Goal: Transaction & Acquisition: Subscribe to service/newsletter

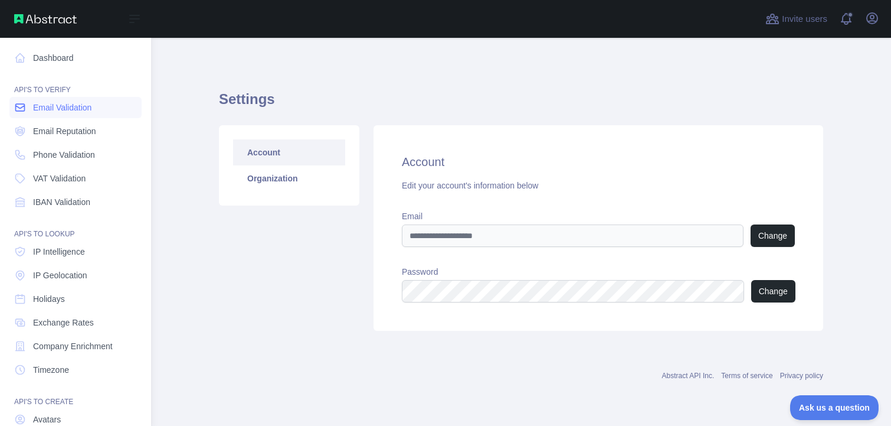
click at [68, 110] on span "Email Validation" at bounding box center [62, 108] width 58 height 12
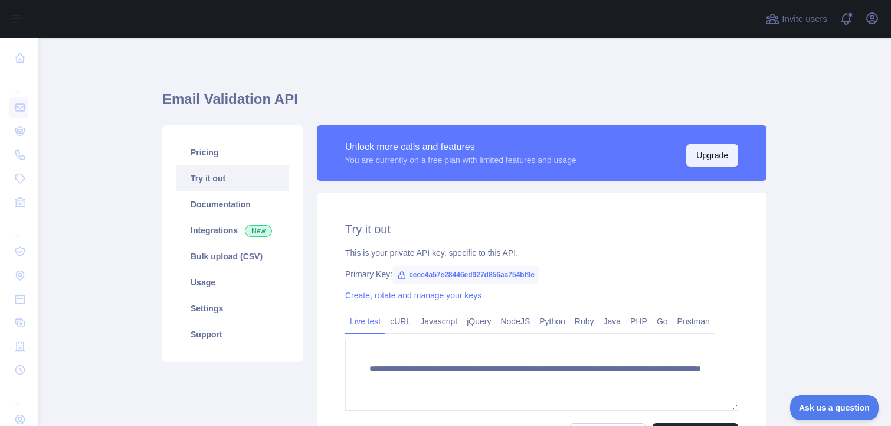
click at [705, 155] on button "Upgrade" at bounding box center [712, 155] width 52 height 22
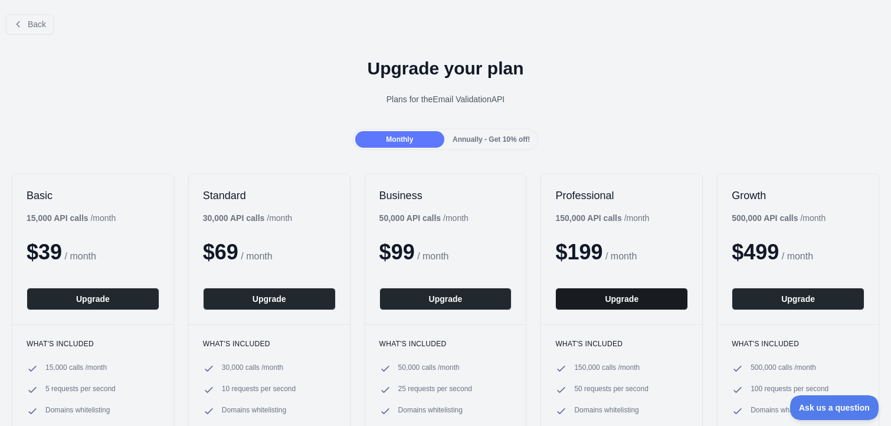
click at [617, 296] on button "Upgrade" at bounding box center [621, 298] width 133 height 22
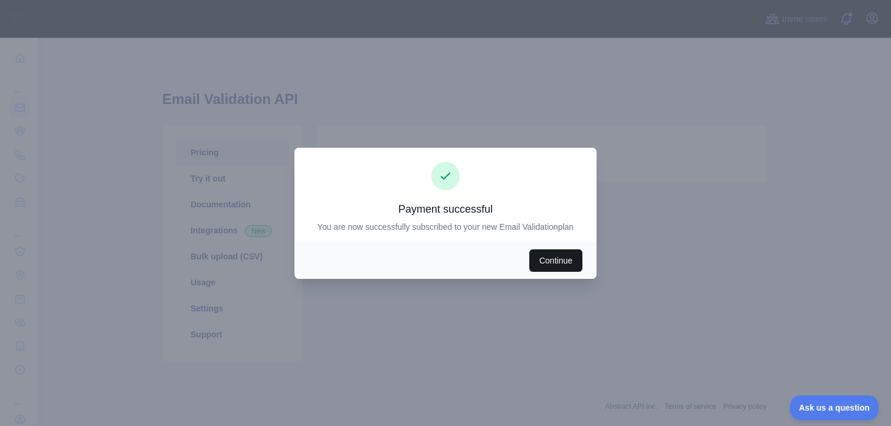
click at [559, 258] on button "Continue" at bounding box center [555, 260] width 53 height 22
